Goal: Navigation & Orientation: Find specific page/section

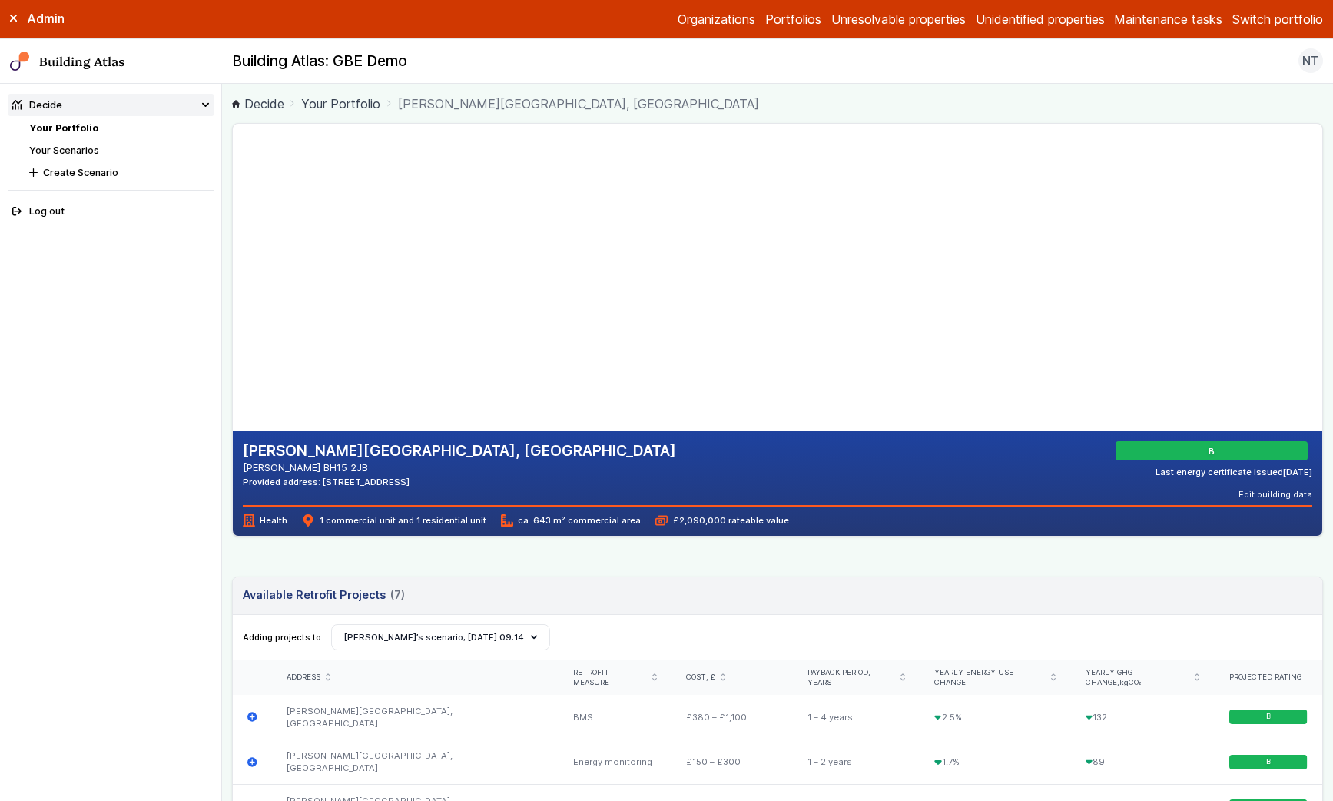
click at [67, 130] on link "Your Portfolio" at bounding box center [63, 128] width 69 height 12
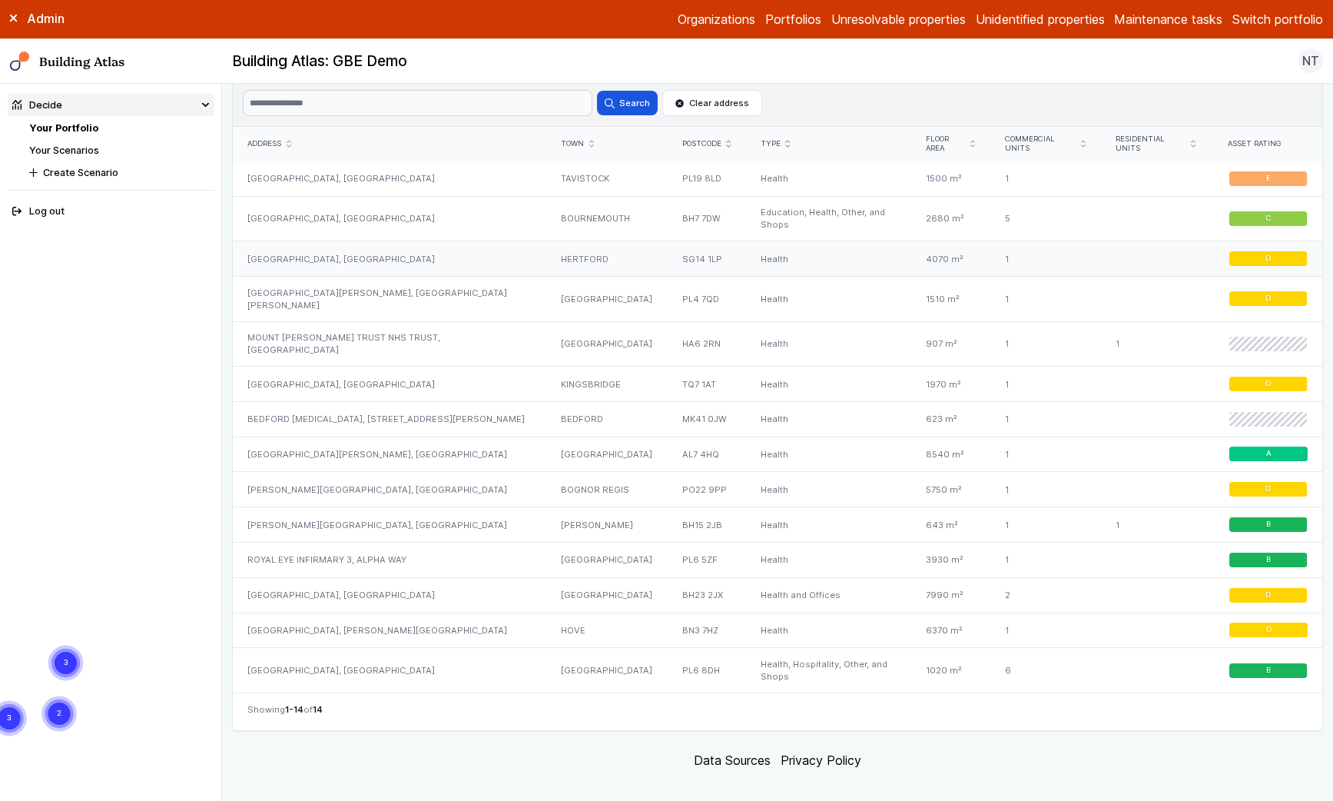
scroll to position [926, 0]
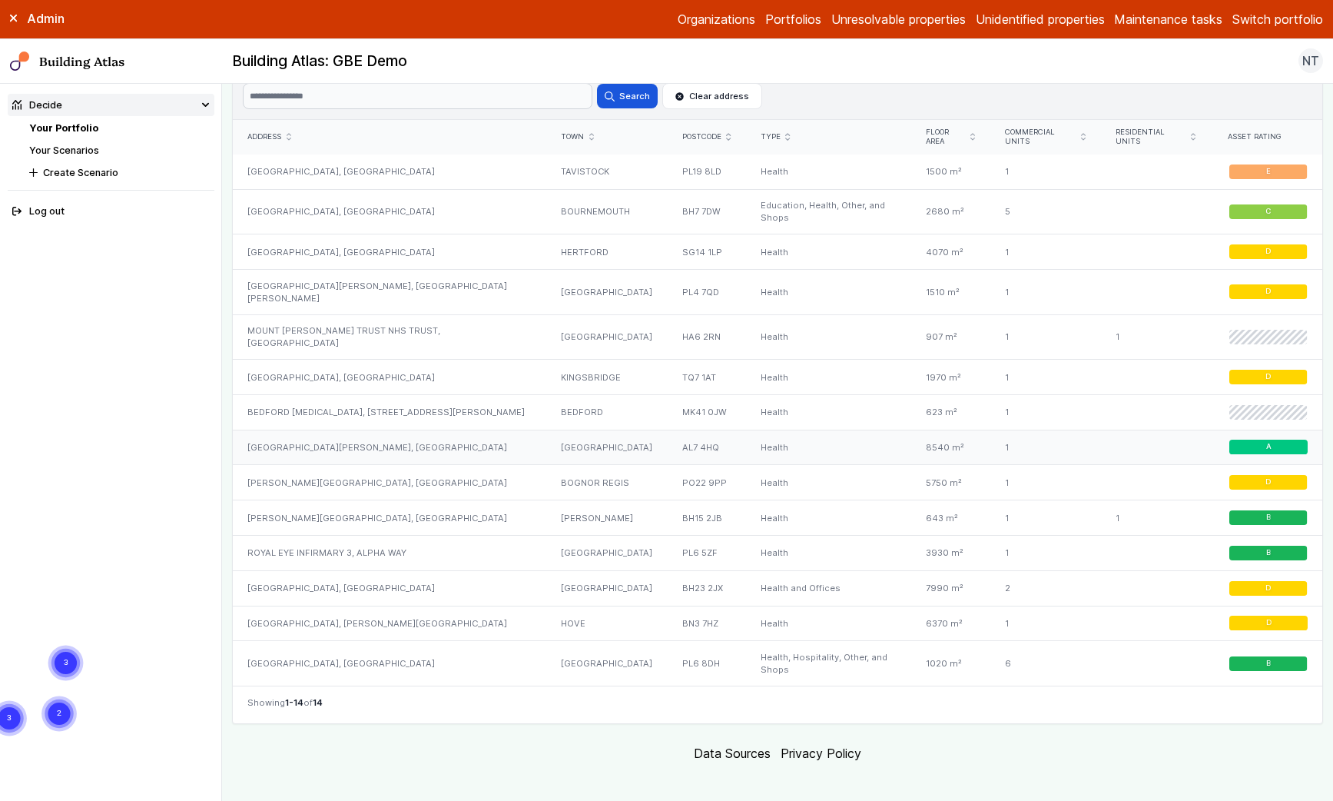
click at [349, 430] on div "[GEOGRAPHIC_DATA][PERSON_NAME], [GEOGRAPHIC_DATA]" at bounding box center [390, 447] width 314 height 35
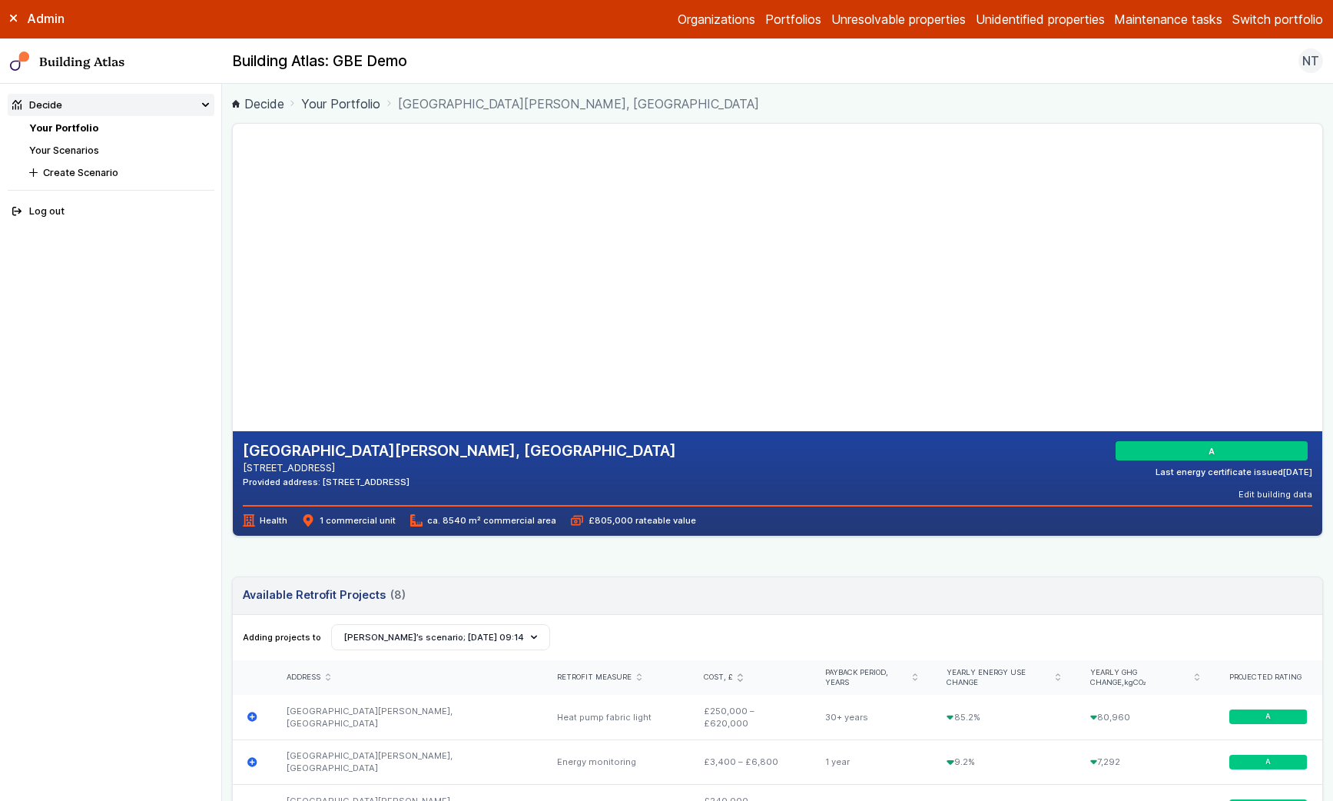
drag, startPoint x: 526, startPoint y: 338, endPoint x: 480, endPoint y: 319, distance: 49.2
click at [233, 317] on gmp-map-3d at bounding box center [233, 277] width 0 height 307
drag, startPoint x: 539, startPoint y: 330, endPoint x: 512, endPoint y: 325, distance: 27.4
click at [233, 324] on gmp-map-3d at bounding box center [233, 277] width 0 height 307
drag, startPoint x: 442, startPoint y: 320, endPoint x: 482, endPoint y: 400, distance: 88.7
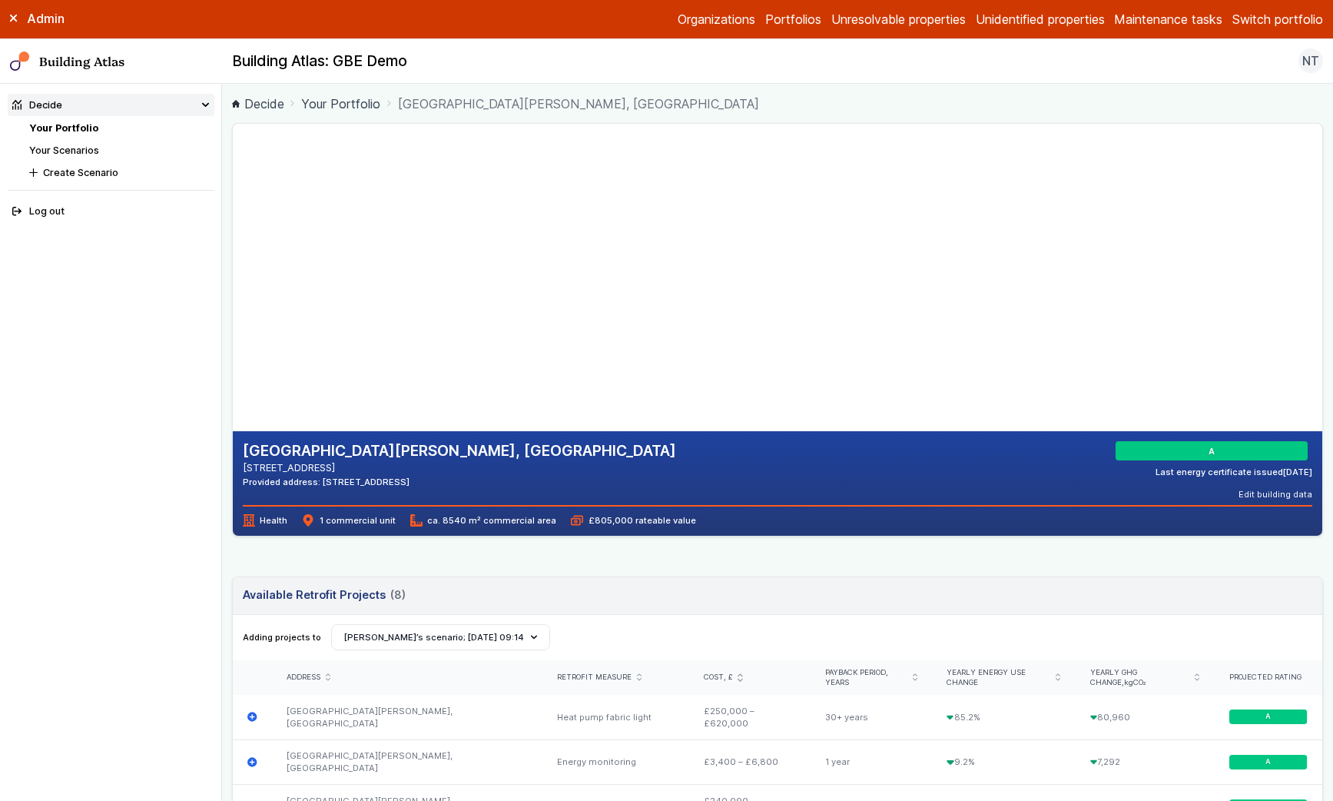
click at [233, 400] on gmp-map-3d at bounding box center [233, 277] width 0 height 307
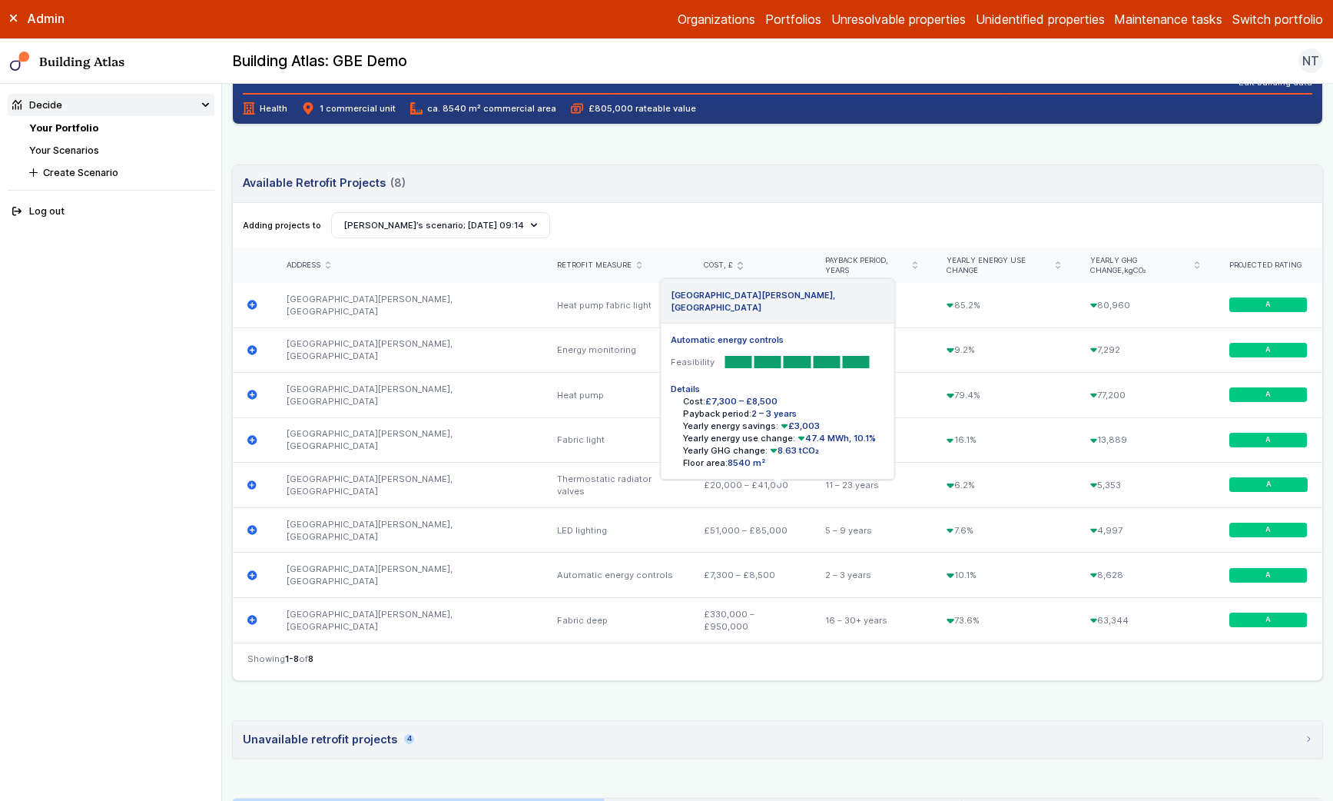
scroll to position [471, 0]
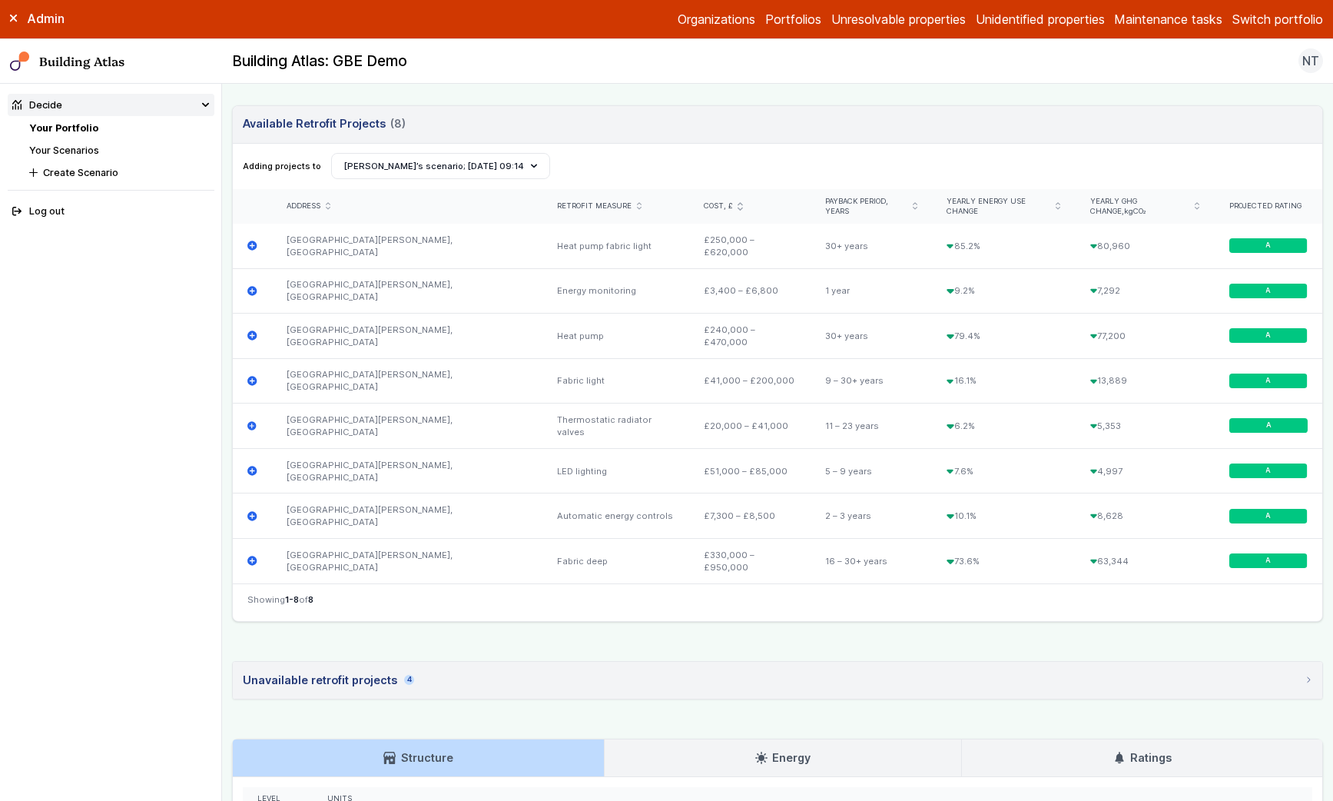
click at [403, 672] on div "Unavailable retrofit projects 4" at bounding box center [328, 680] width 171 height 17
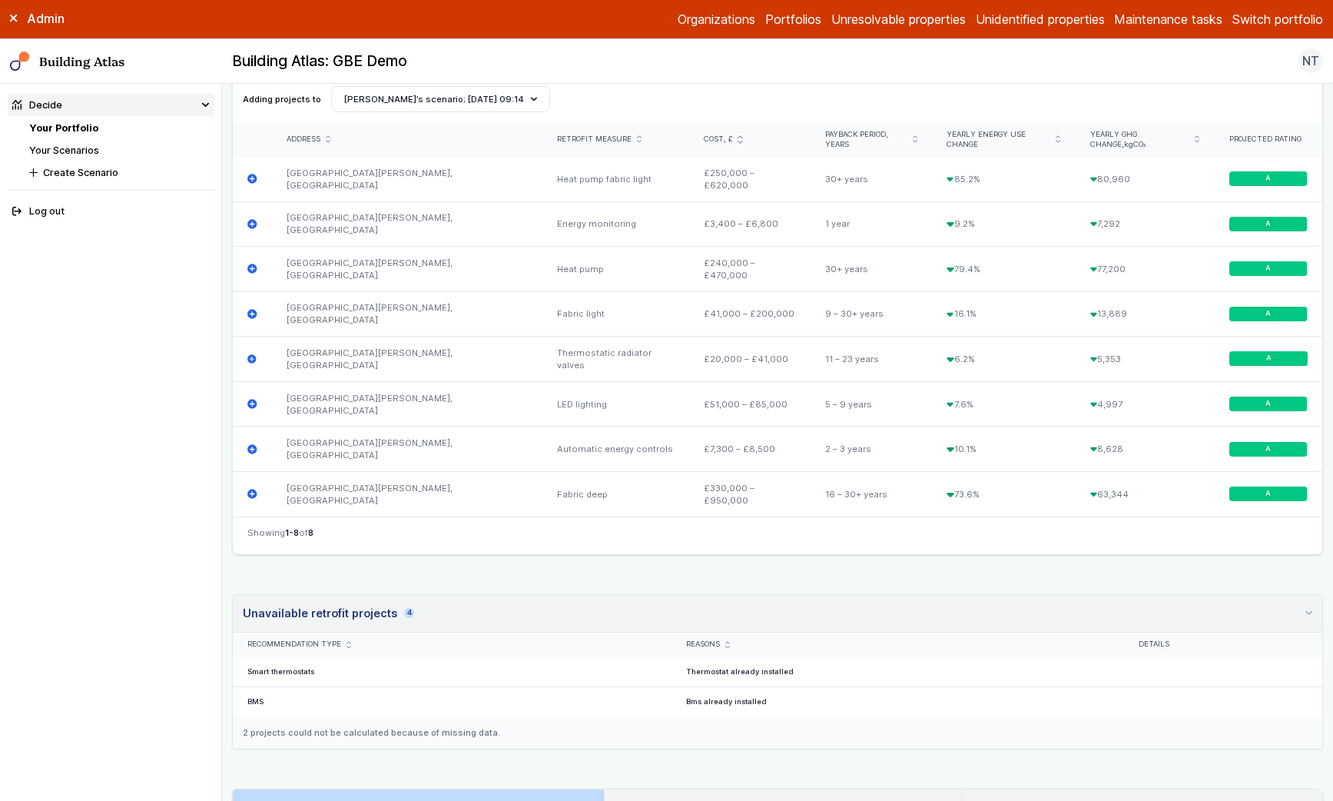
scroll to position [560, 0]
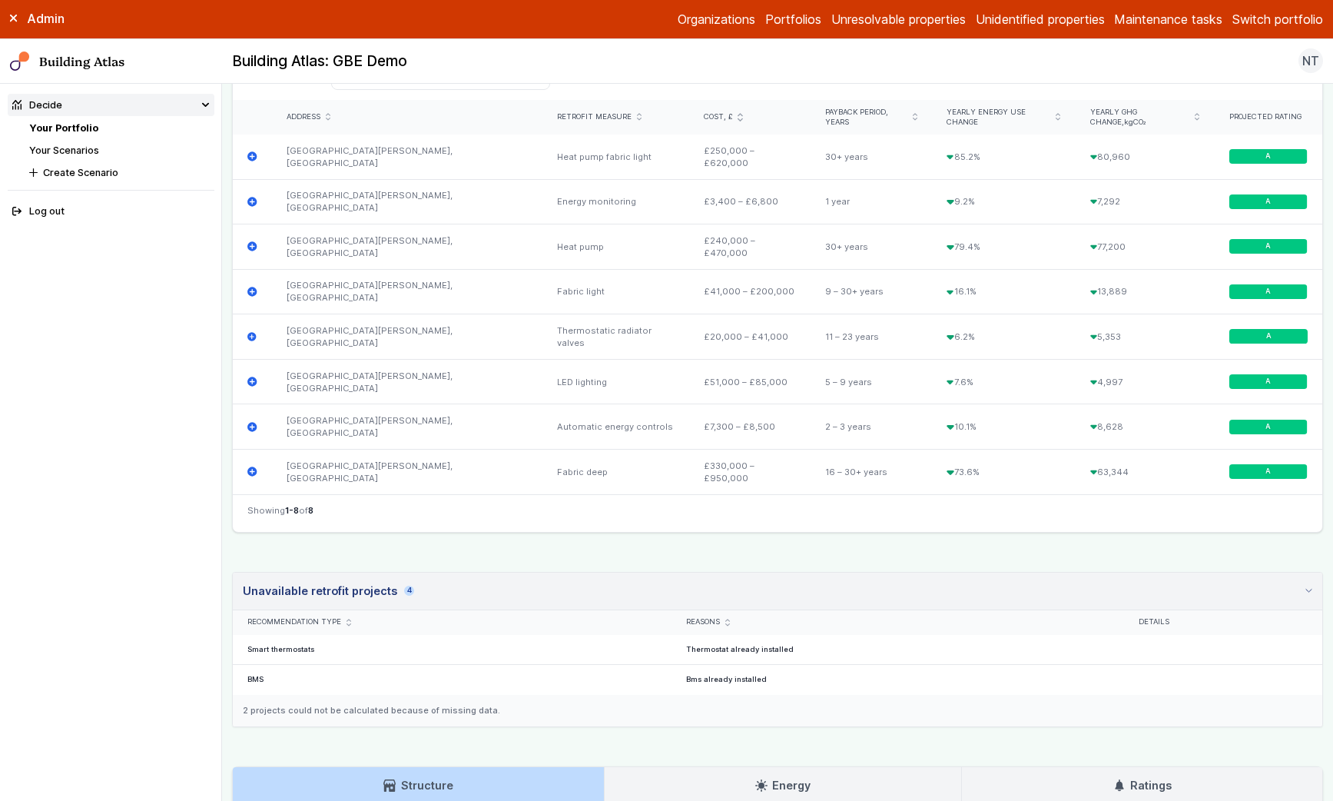
click at [433, 573] on summary "Unavailable retrofit projects 4" at bounding box center [778, 592] width 1090 height 38
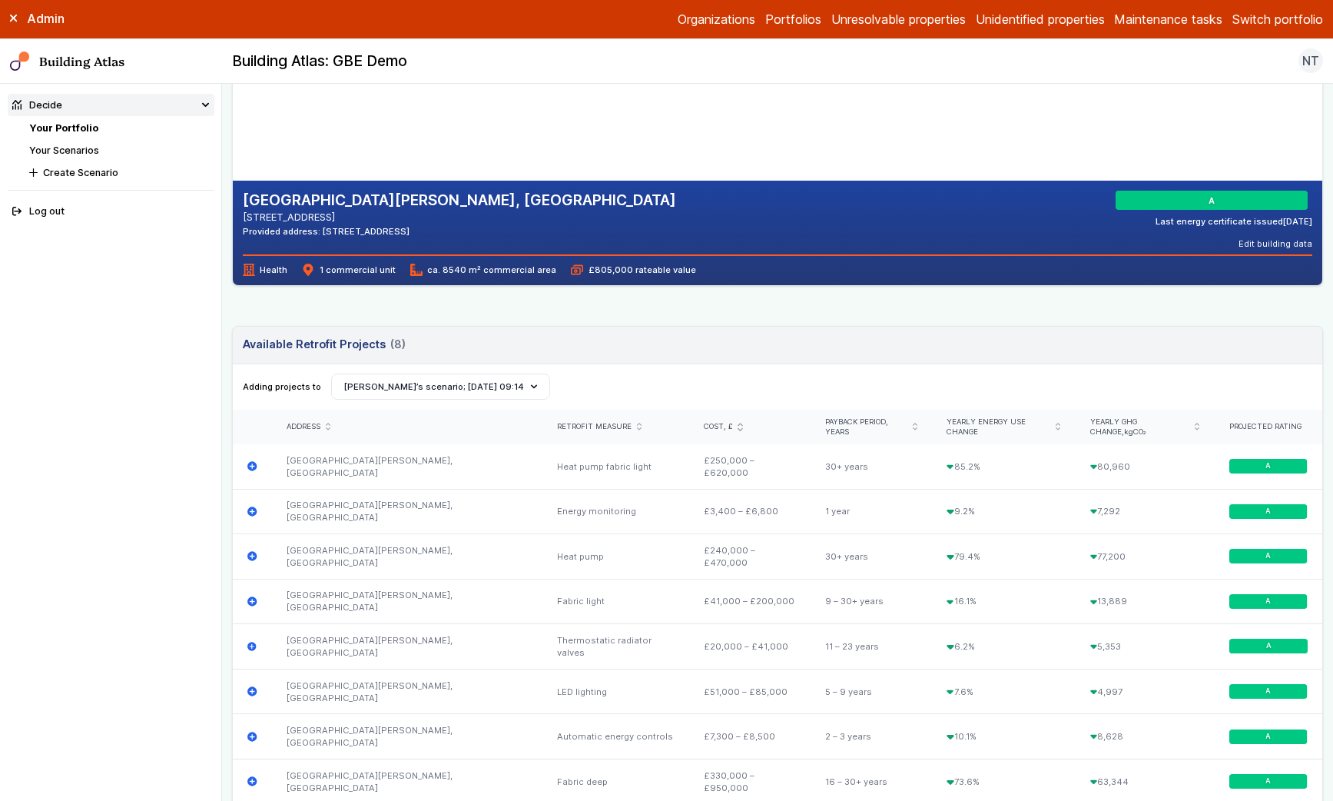
scroll to position [503, 0]
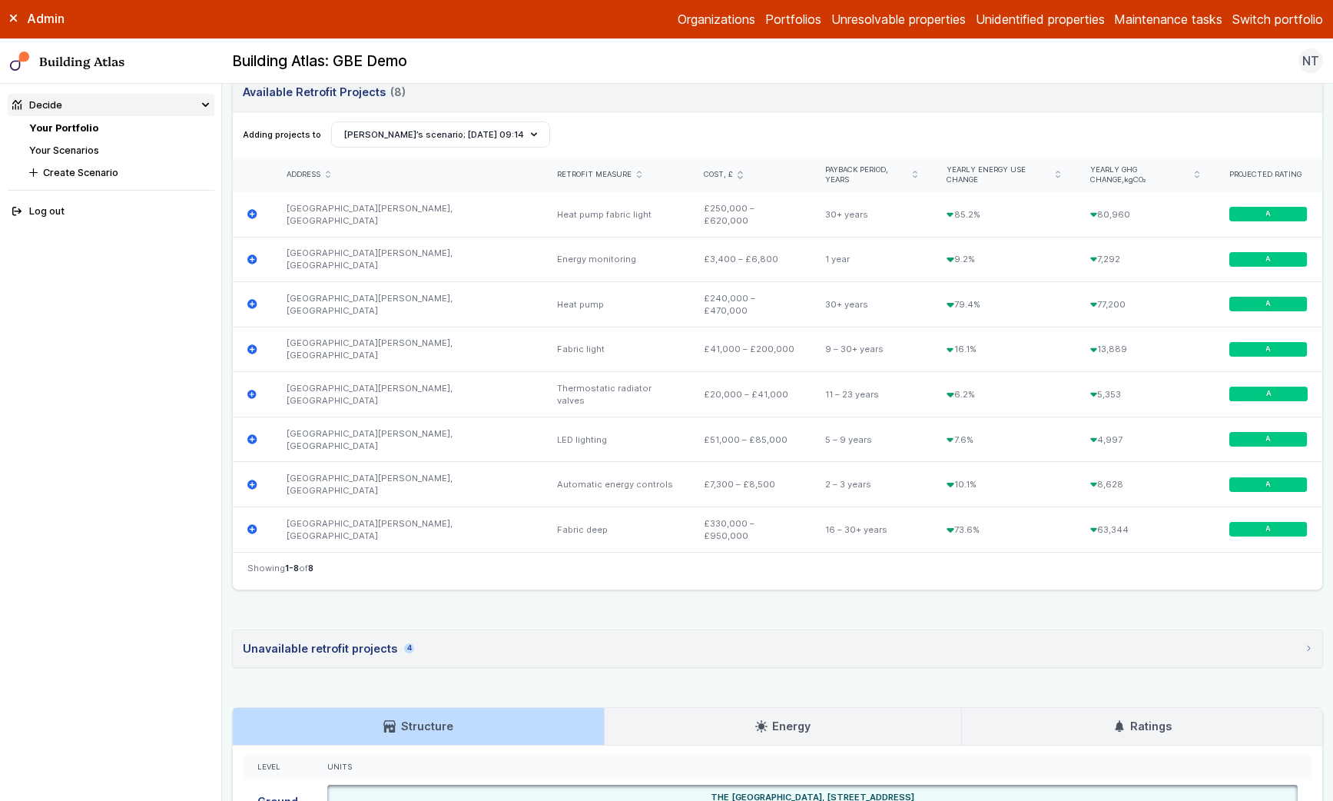
click at [493, 630] on summary "Unavailable retrofit projects 4" at bounding box center [778, 648] width 1090 height 37
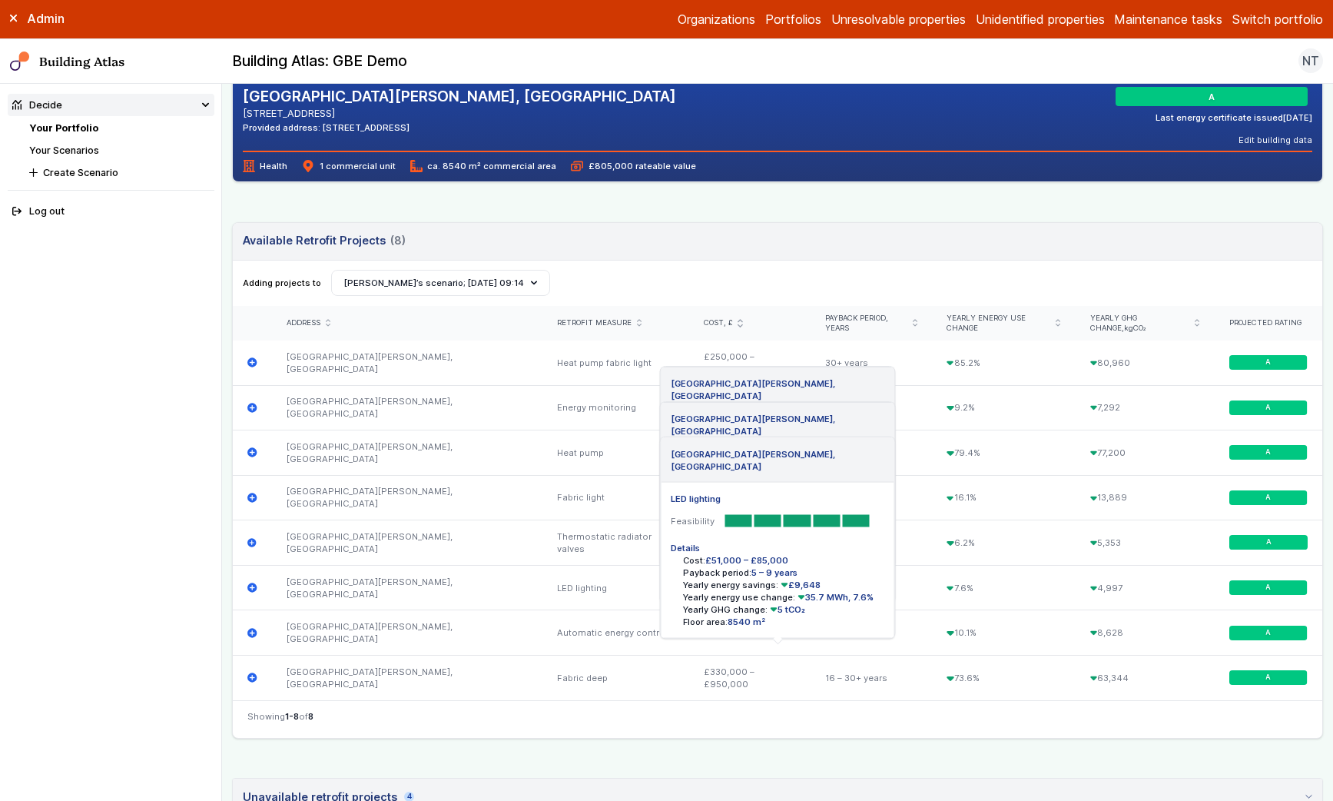
scroll to position [0, 0]
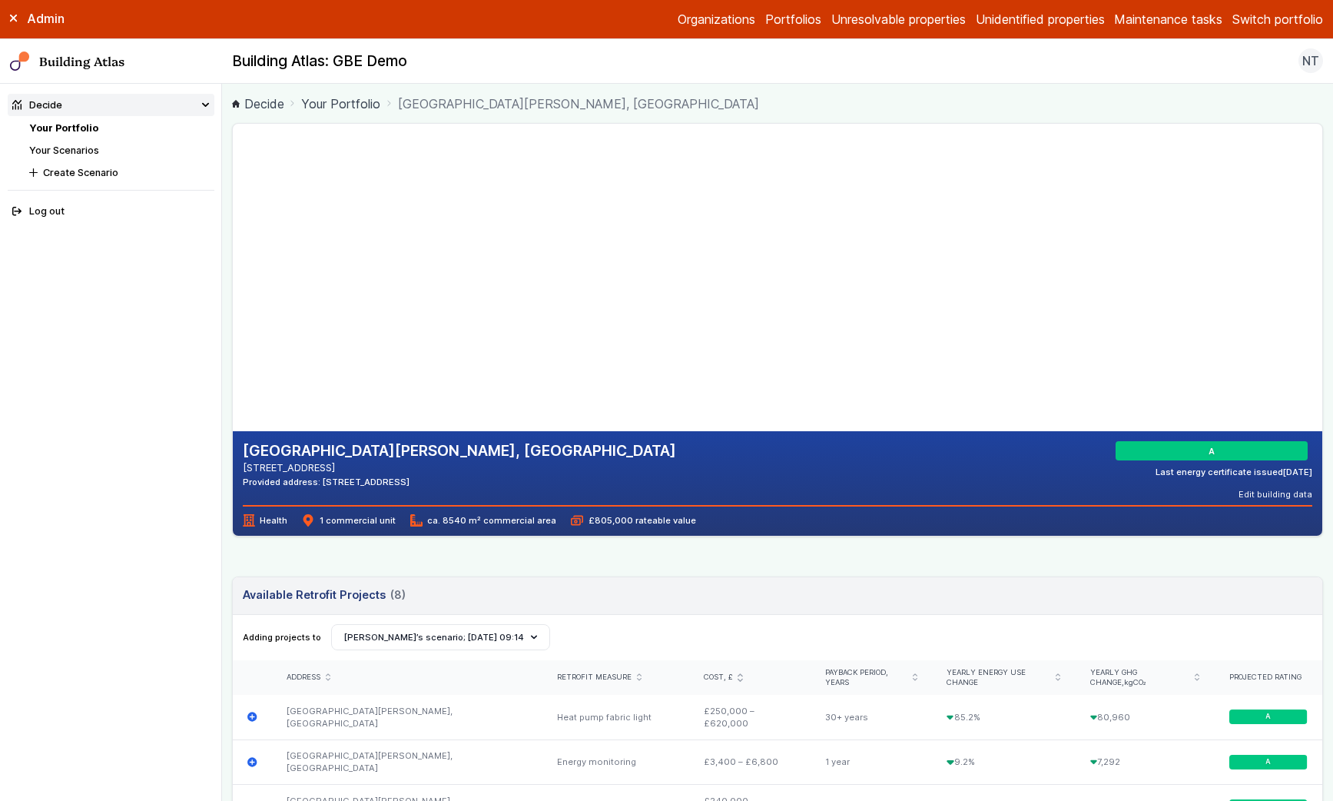
drag, startPoint x: 605, startPoint y: 374, endPoint x: 599, endPoint y: 347, distance: 26.7
click at [233, 347] on gmp-map-3d at bounding box center [233, 277] width 0 height 307
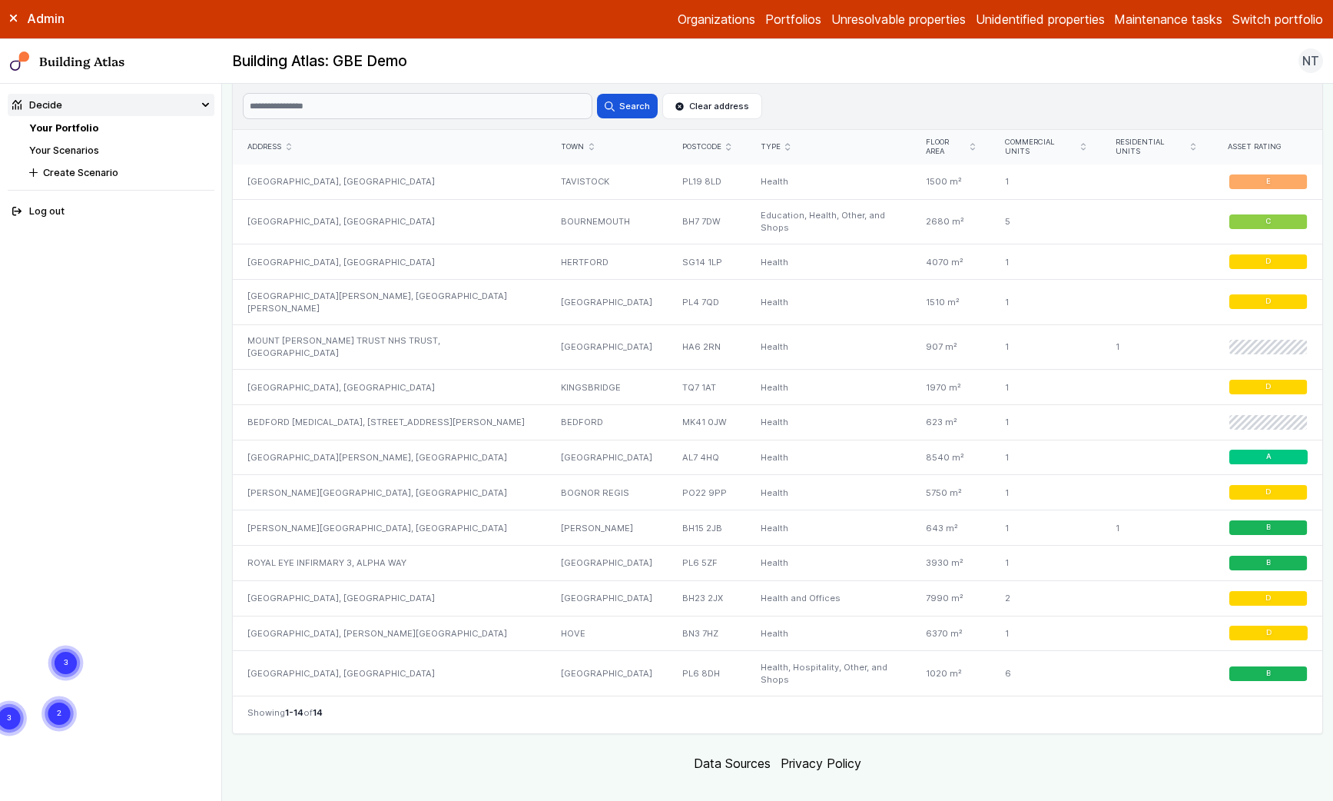
scroll to position [926, 0]
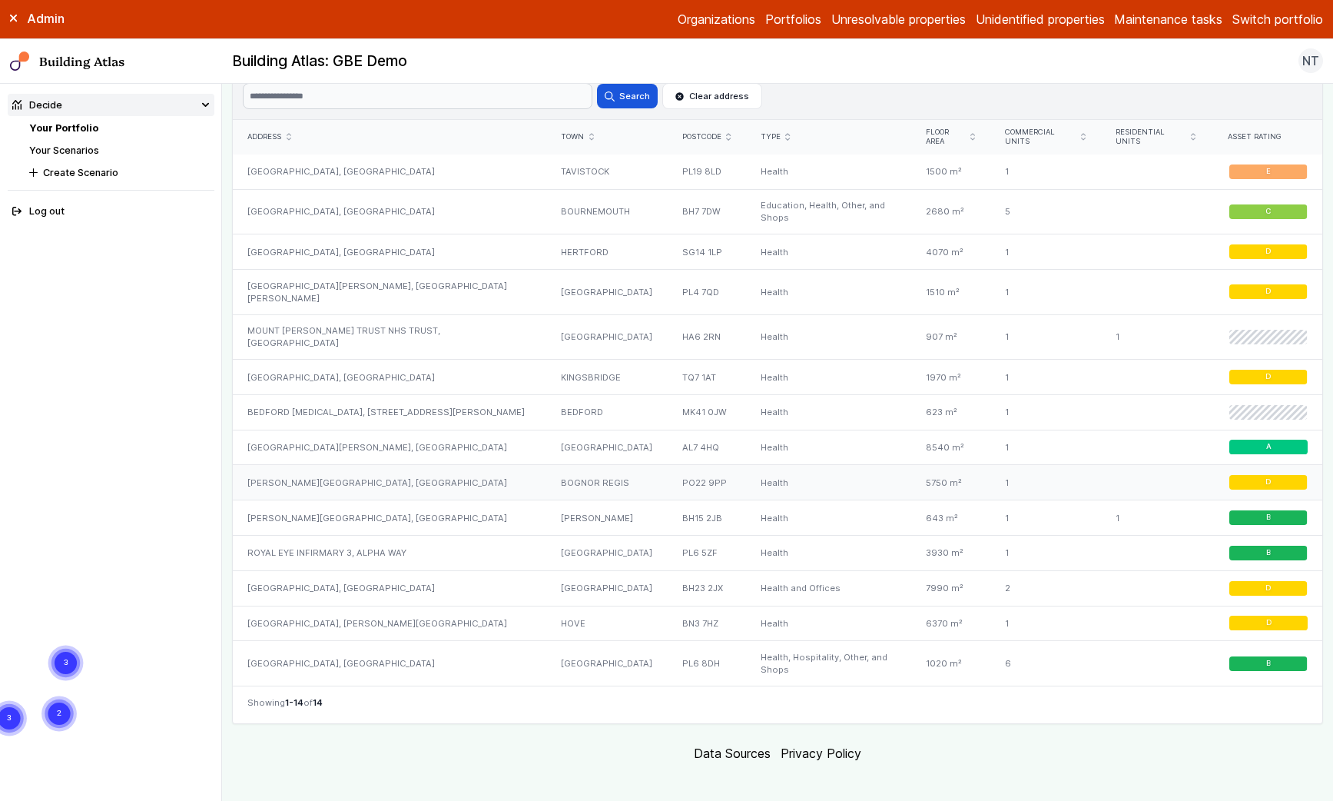
click at [371, 466] on div "[PERSON_NAME][GEOGRAPHIC_DATA], [GEOGRAPHIC_DATA]" at bounding box center [390, 482] width 314 height 35
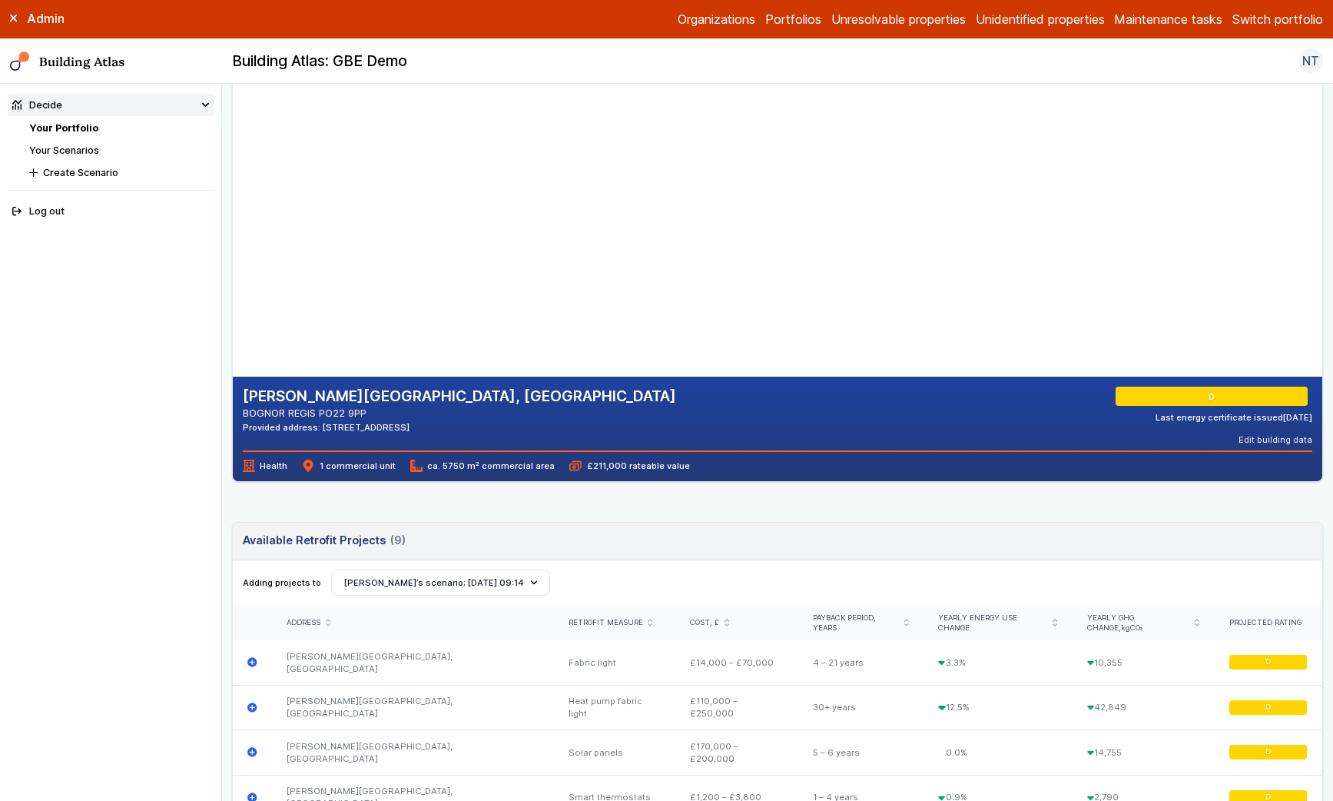
scroll to position [74, 0]
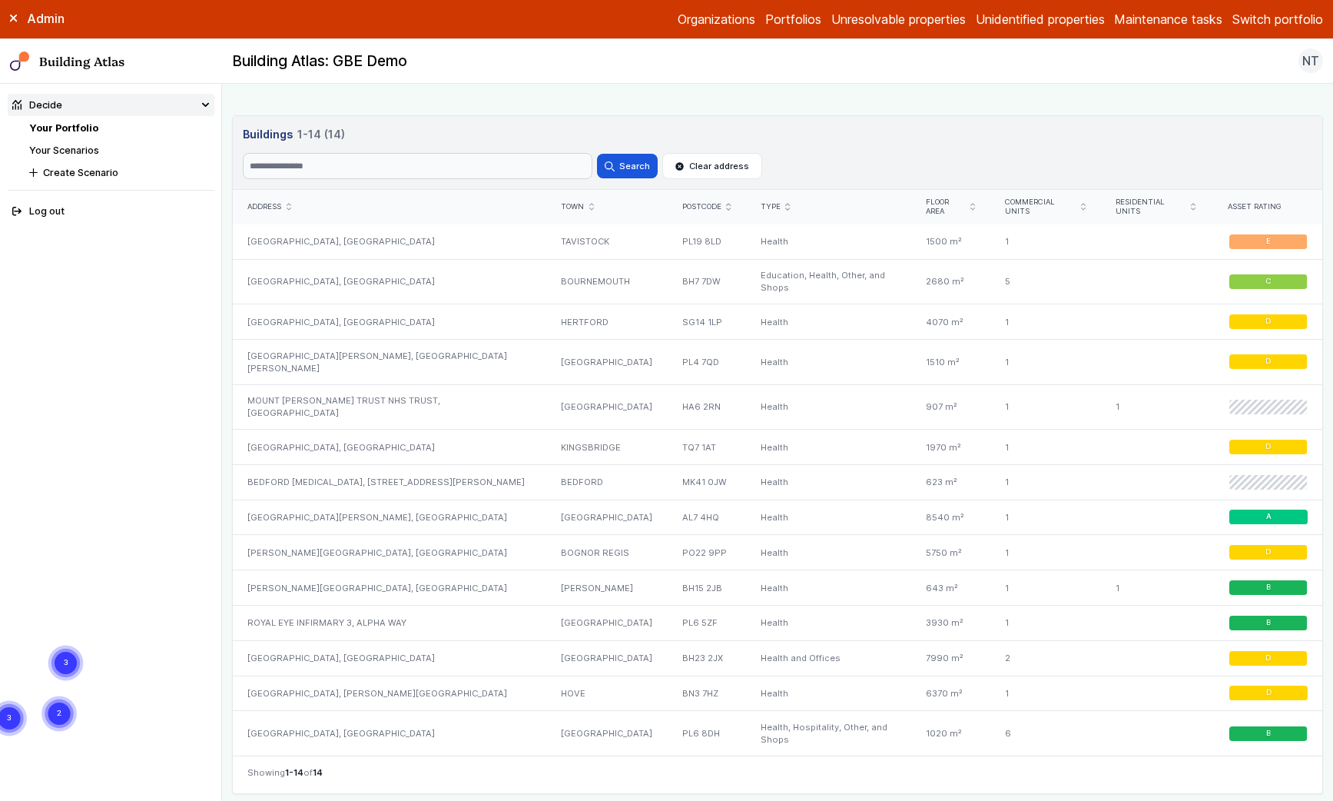
scroll to position [926, 0]
